Goal: Transaction & Acquisition: Purchase product/service

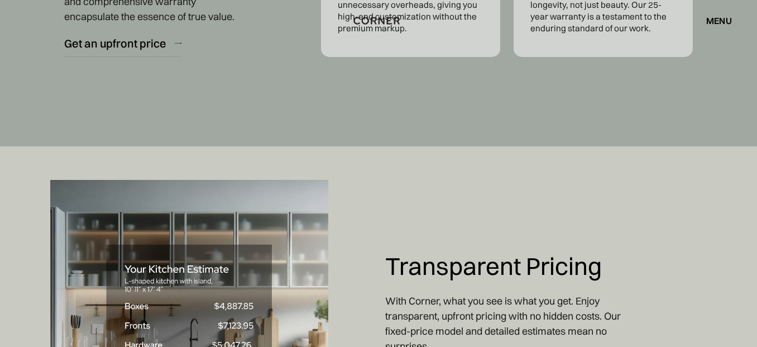
scroll to position [3908, 0]
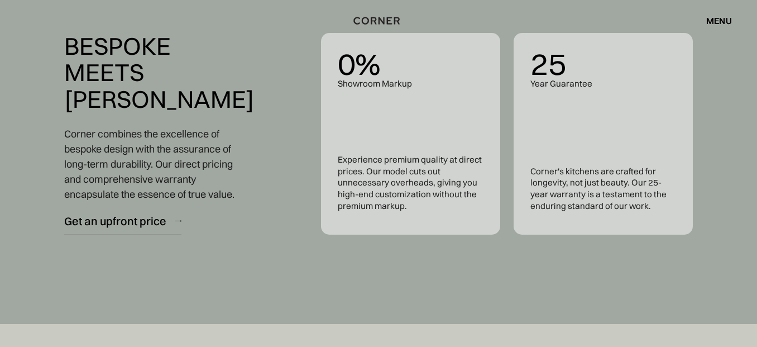
click at [723, 20] on div "menu" at bounding box center [719, 20] width 26 height 9
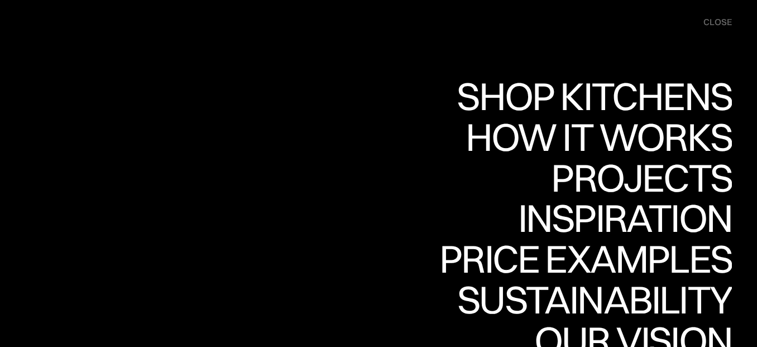
scroll to position [4904, 0]
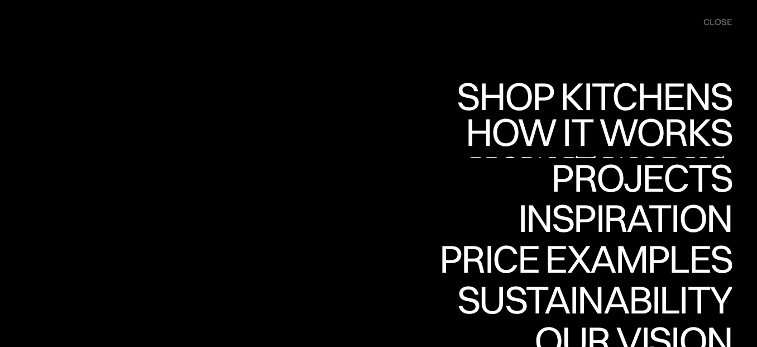
click at [537, 151] on div "How it works" at bounding box center [597, 170] width 269 height 39
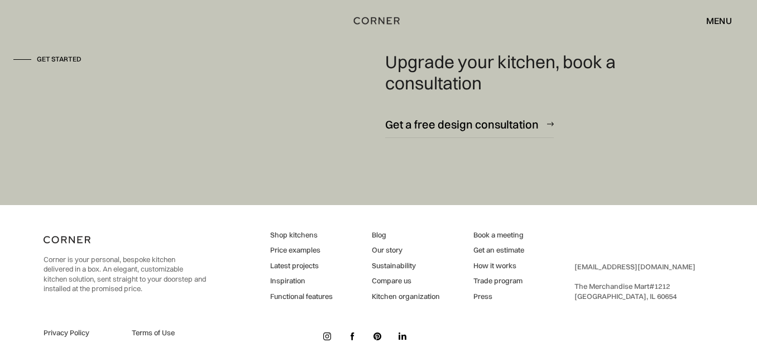
scroll to position [3085, 0]
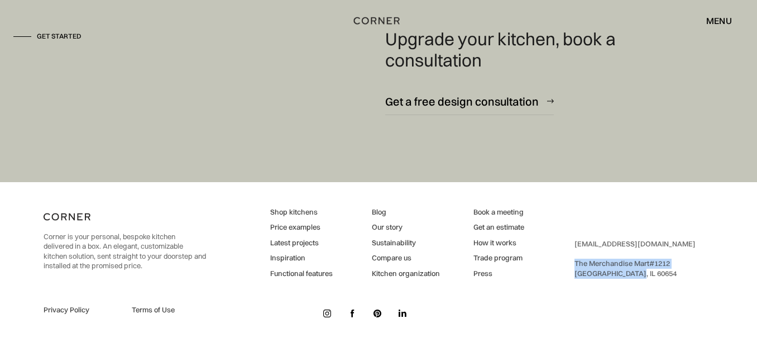
drag, startPoint x: 574, startPoint y: 262, endPoint x: 639, endPoint y: 281, distance: 68.0
click at [639, 281] on div "Corner is your personal, bespoke kitchen delivered in a box. An elegant, custom…" at bounding box center [379, 264] width 670 height 165
copy div "The Merchandise Mart #1212 ‍ Chicago, IL 60654"
click at [493, 244] on link "How it works" at bounding box center [498, 243] width 51 height 10
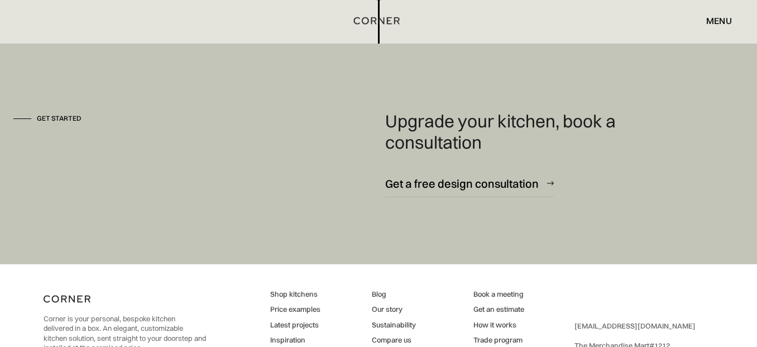
scroll to position [3085, 0]
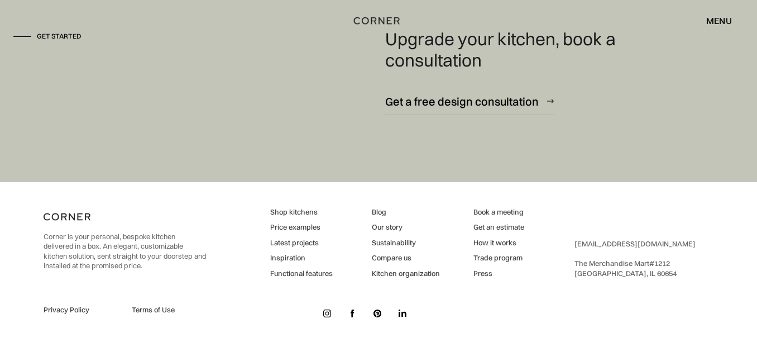
click at [306, 211] on link "Shop kitchens" at bounding box center [301, 212] width 63 height 10
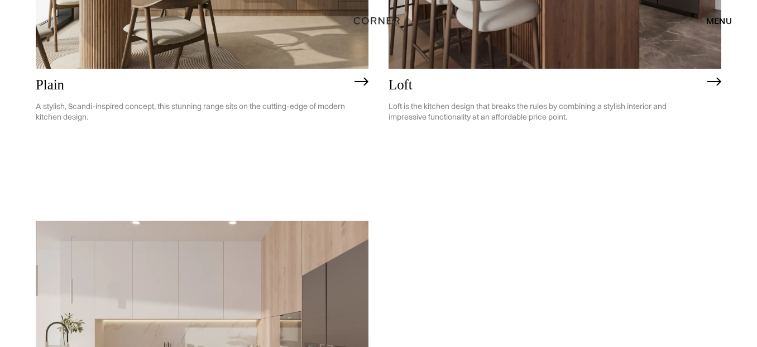
scroll to position [2514, 0]
